Goal: Task Accomplishment & Management: Manage account settings

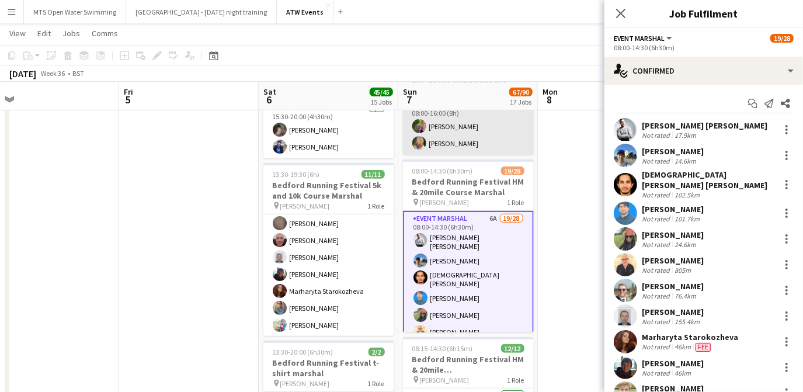
scroll to position [476, 0]
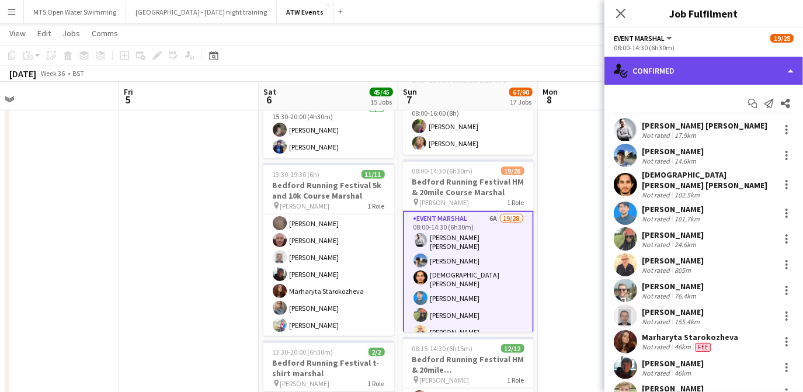
click at [649, 71] on div "single-neutral-actions-check-2 Confirmed" at bounding box center [703, 71] width 198 height 28
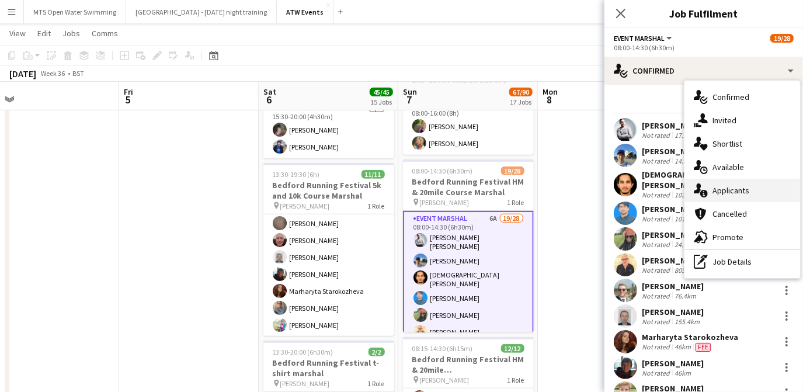
click at [708, 184] on div "single-neutral-actions-information Applicants" at bounding box center [742, 190] width 116 height 23
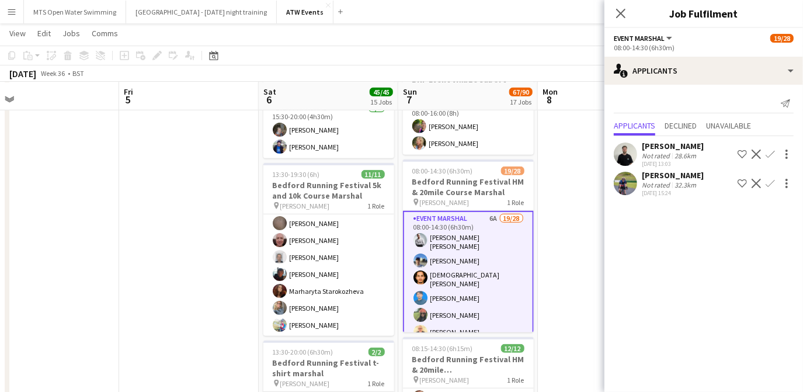
click at [770, 152] on app-icon "Confirm" at bounding box center [769, 153] width 9 height 9
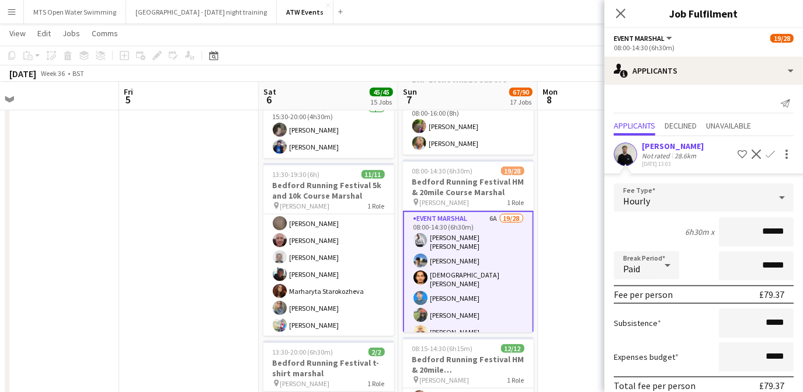
scroll to position [79, 0]
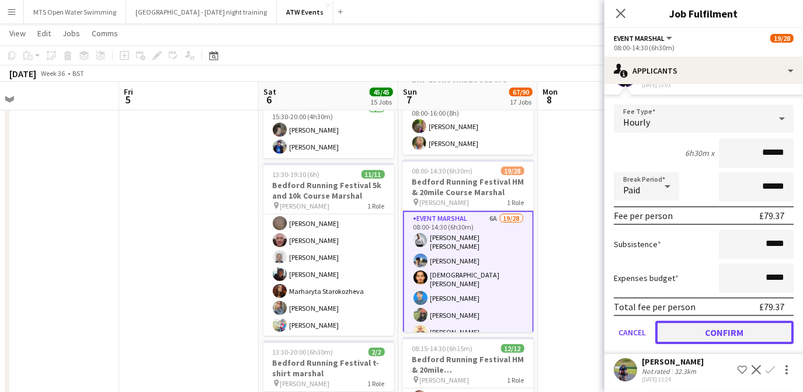
click at [737, 326] on button "Confirm" at bounding box center [724, 331] width 138 height 23
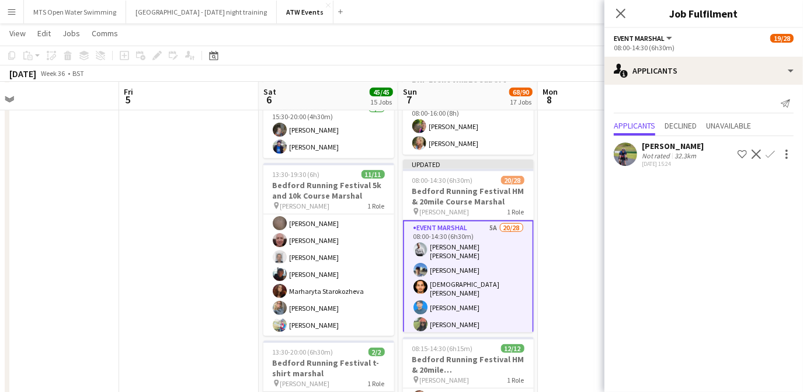
scroll to position [0, 0]
click at [772, 152] on app-icon "Confirm" at bounding box center [769, 153] width 9 height 9
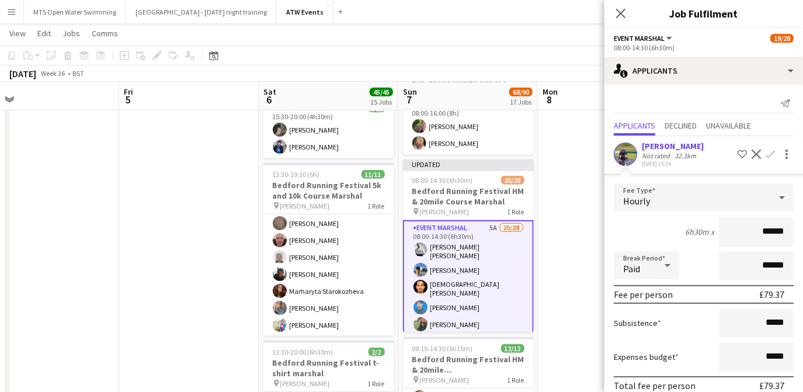
scroll to position [50, 0]
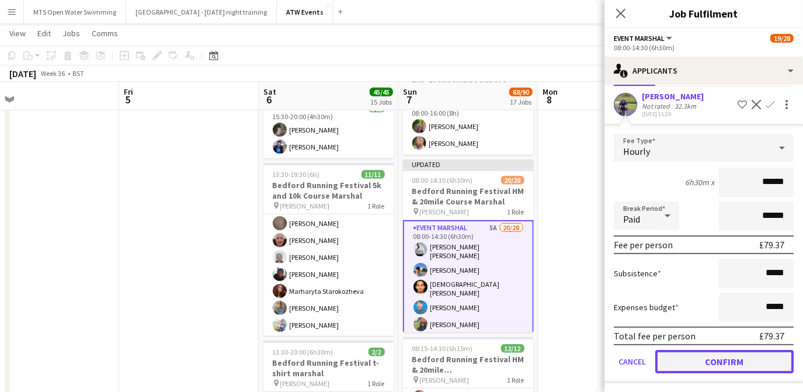
click at [738, 361] on button "Confirm" at bounding box center [724, 361] width 138 height 23
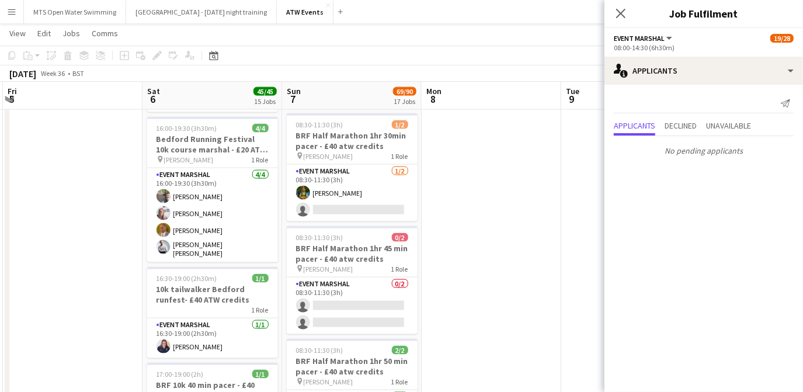
scroll to position [1058, 0]
click at [372, 260] on h3 "BRF Half Marathon 1hr 45 min pacer - £40 atw credits" at bounding box center [352, 254] width 131 height 21
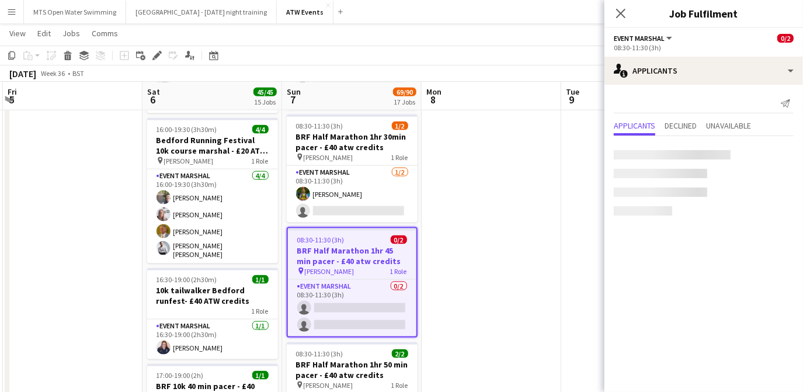
scroll to position [384, 0]
click at [155, 53] on icon "Edit" at bounding box center [156, 55] width 9 height 9
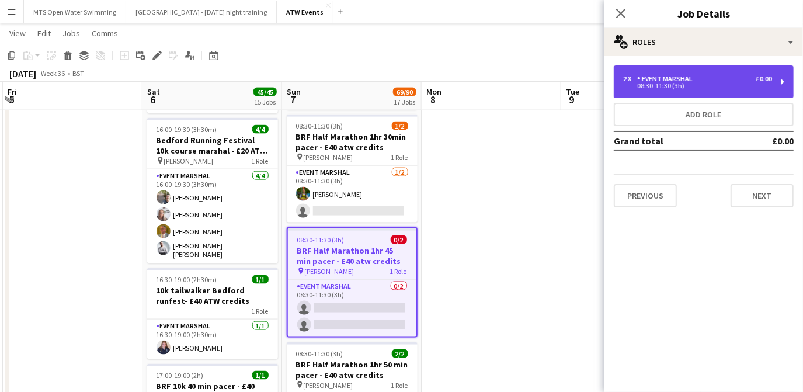
click at [665, 75] on div "Event Marshal" at bounding box center [667, 79] width 60 height 8
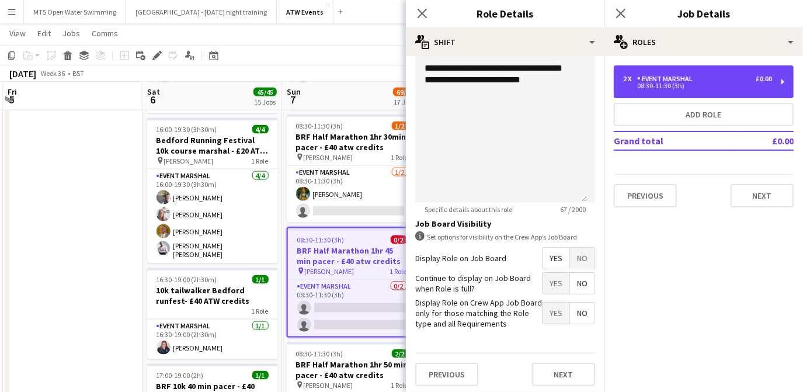
scroll to position [309, 0]
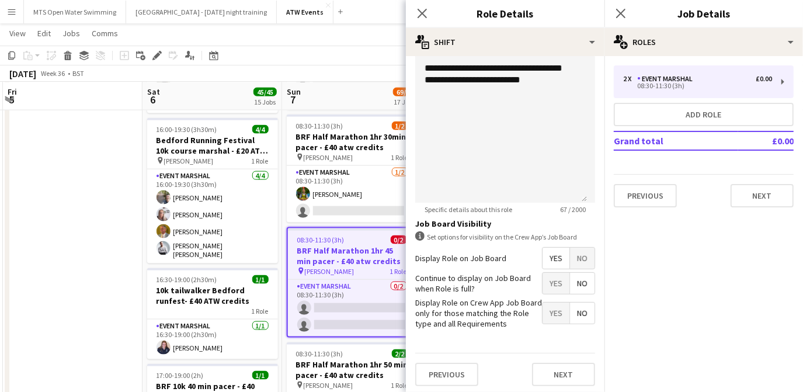
click at [99, 203] on app-date-cell at bounding box center [73, 176] width 140 height 2209
